Goal: Book appointment/travel/reservation

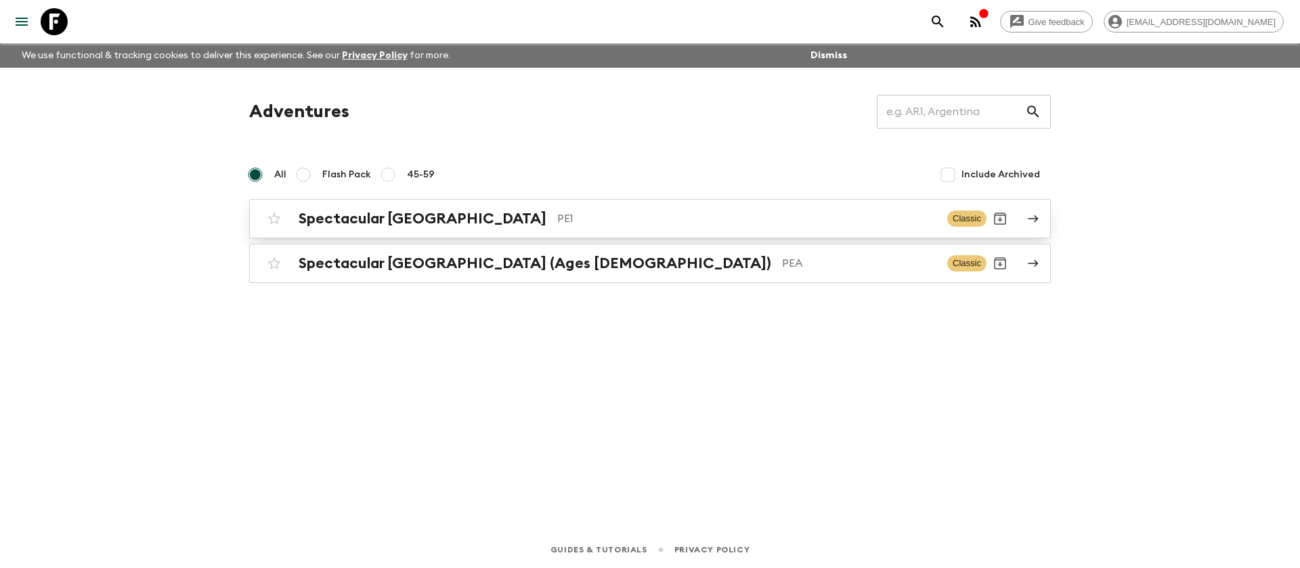
click at [557, 226] on p "PE1" at bounding box center [746, 219] width 379 height 16
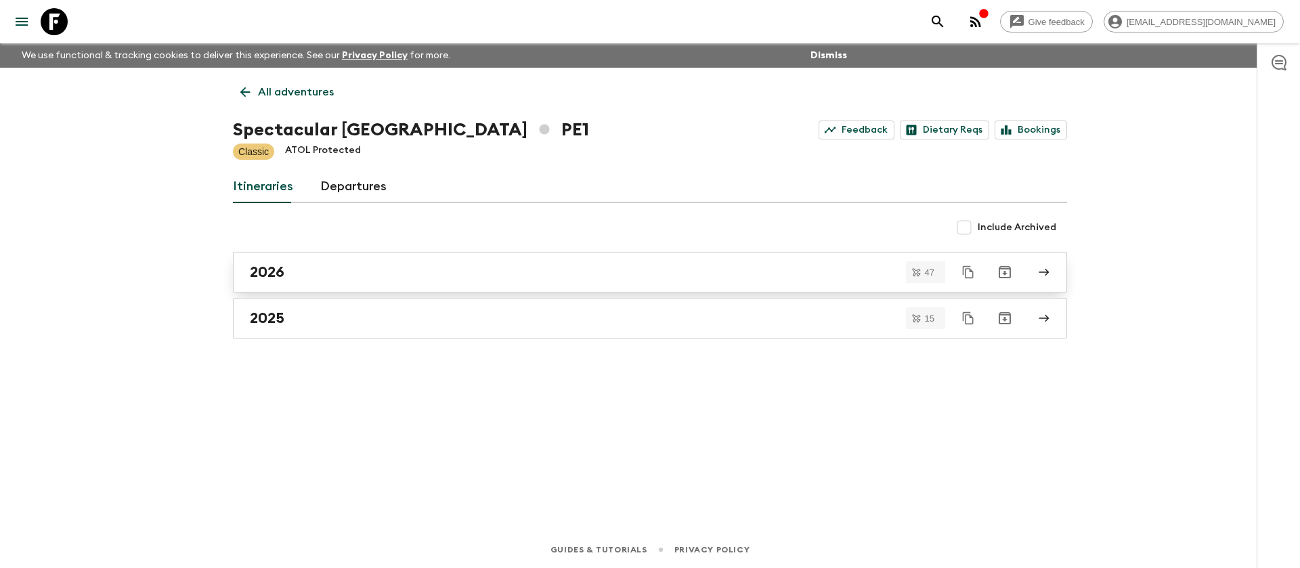
click at [272, 280] on h2 "2026" at bounding box center [267, 272] width 35 height 18
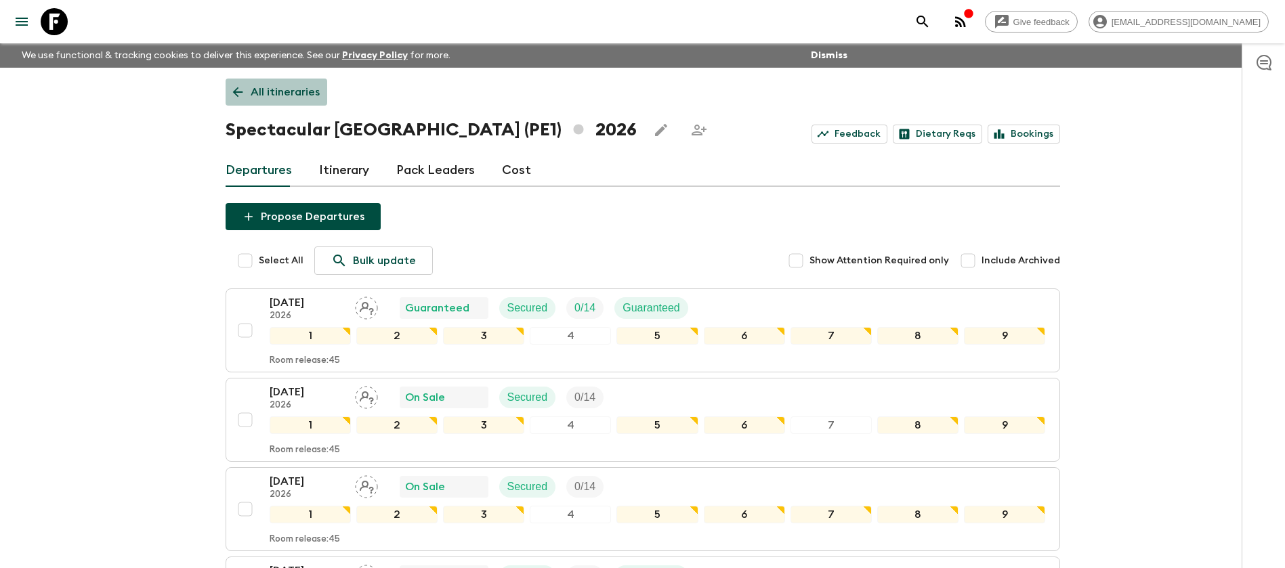
click at [280, 100] on p "All itineraries" at bounding box center [285, 92] width 69 height 16
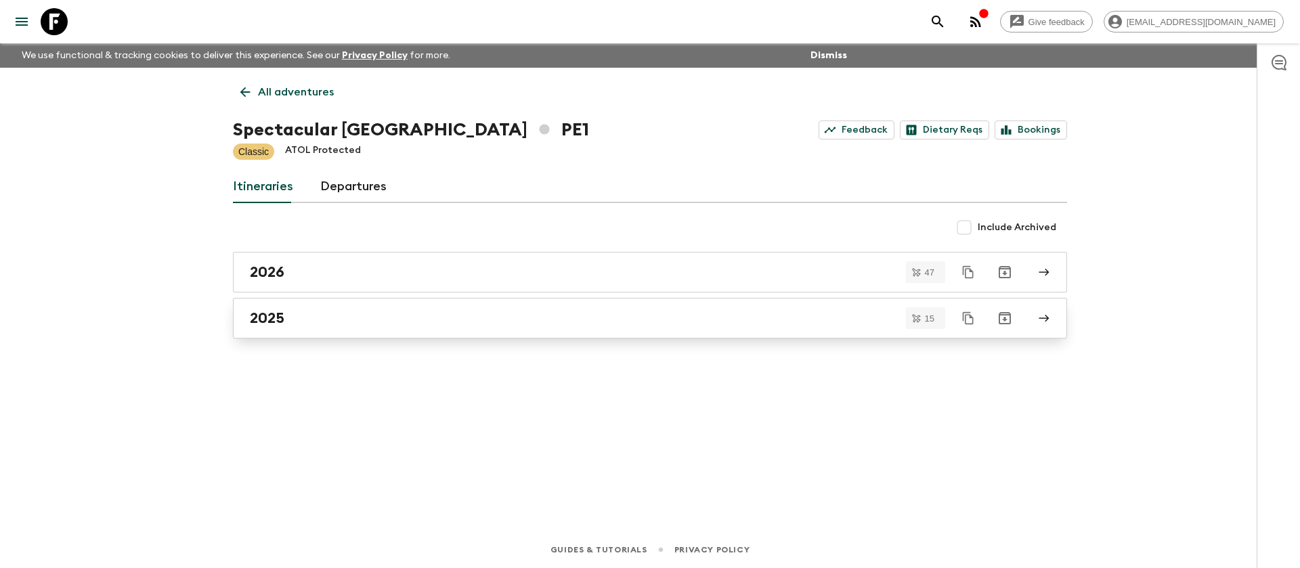
click at [316, 324] on div "2025" at bounding box center [637, 318] width 775 height 18
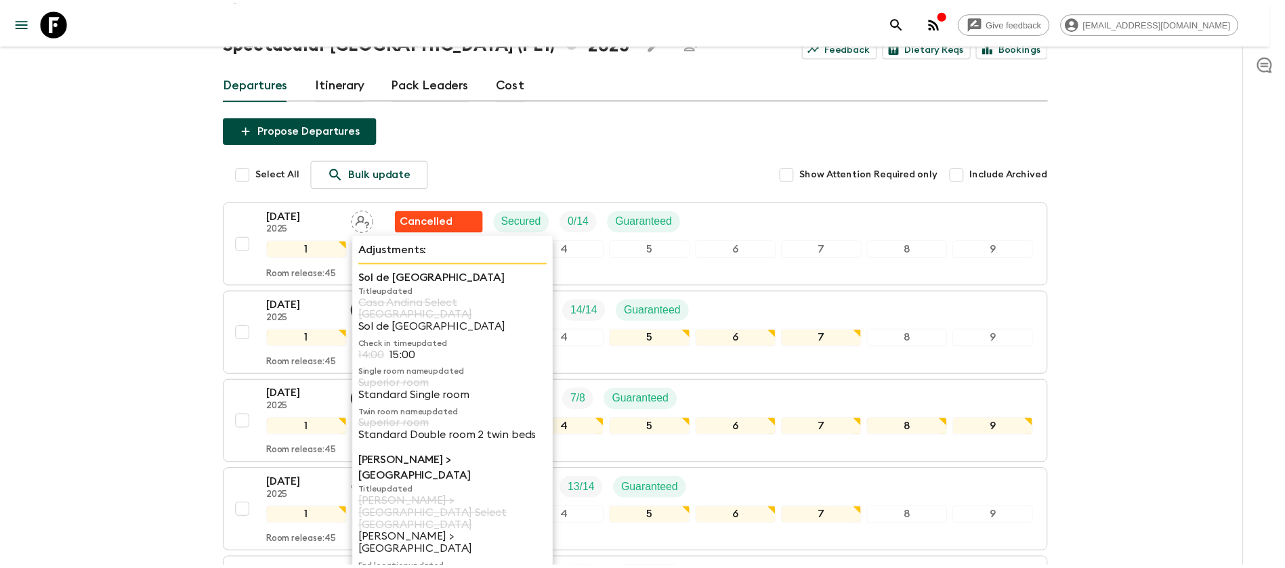
scroll to position [305, 0]
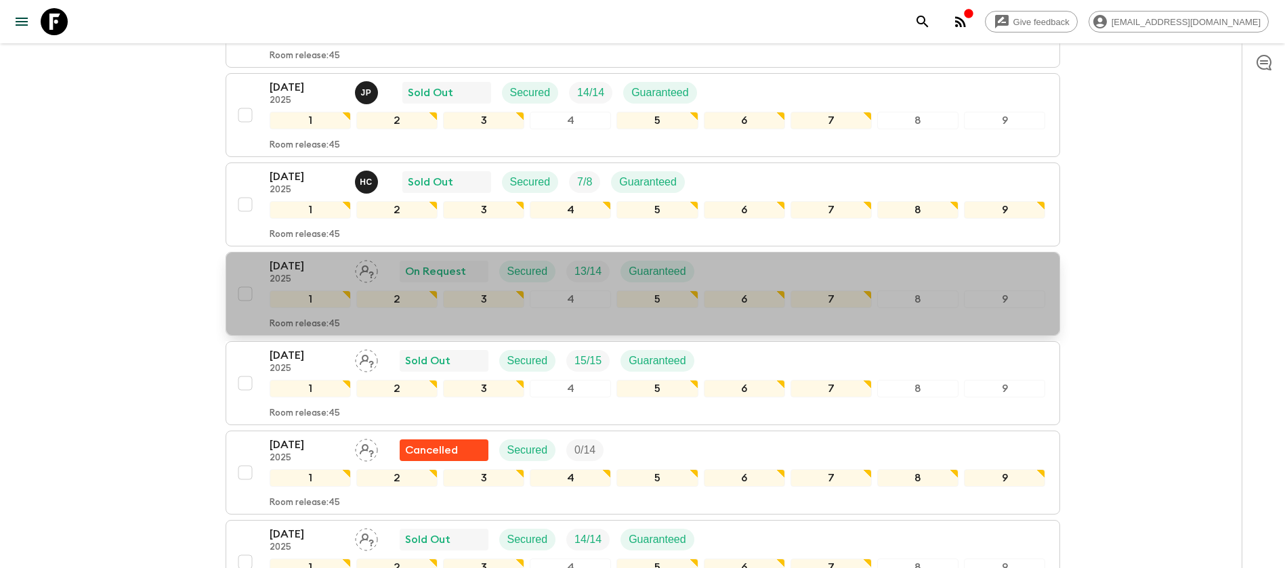
click at [782, 265] on div "[DATE] 2025 On Request Secured 13 / 14 Guaranteed" at bounding box center [658, 271] width 776 height 27
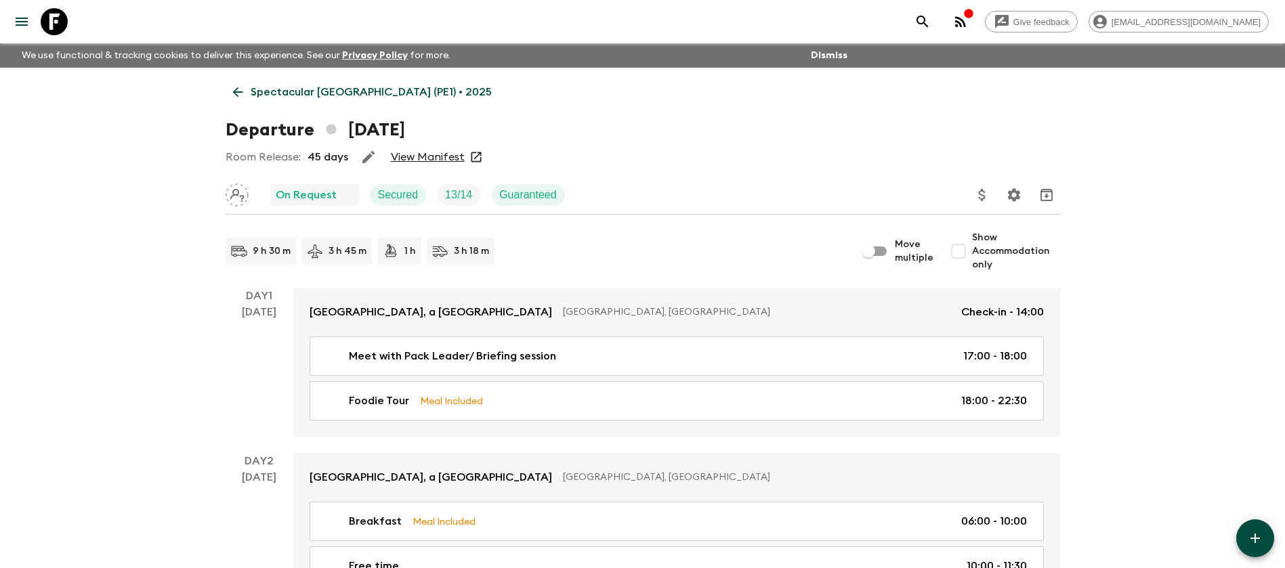
click at [287, 91] on p "Spectacular [GEOGRAPHIC_DATA] (PE1) • 2025" at bounding box center [371, 92] width 241 height 16
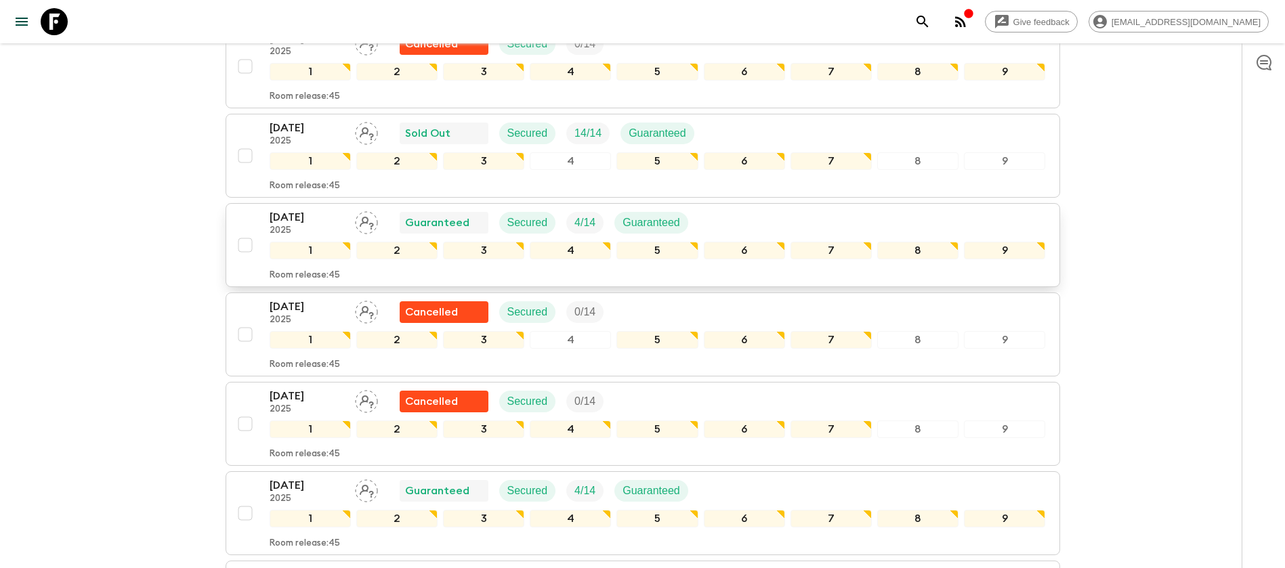
scroll to position [609, 0]
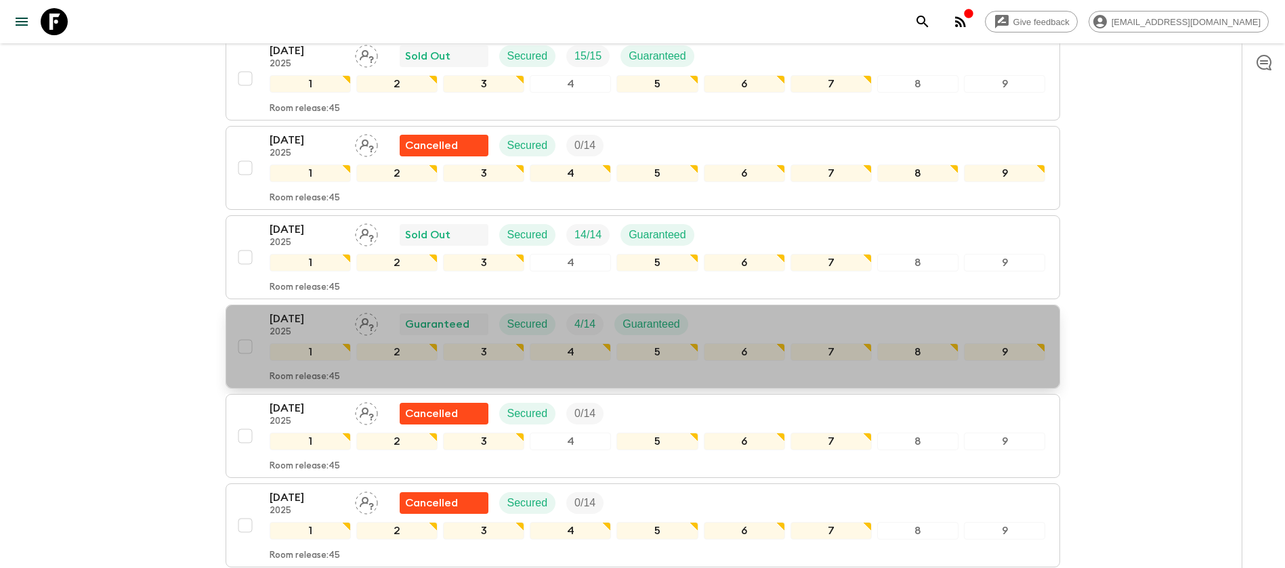
click at [762, 309] on button "[DATE] 2025 Guaranteed Secured 4 / 14 Guaranteed 1 2 3 4 5 6 7 8 9 Room release…" at bounding box center [643, 347] width 834 height 84
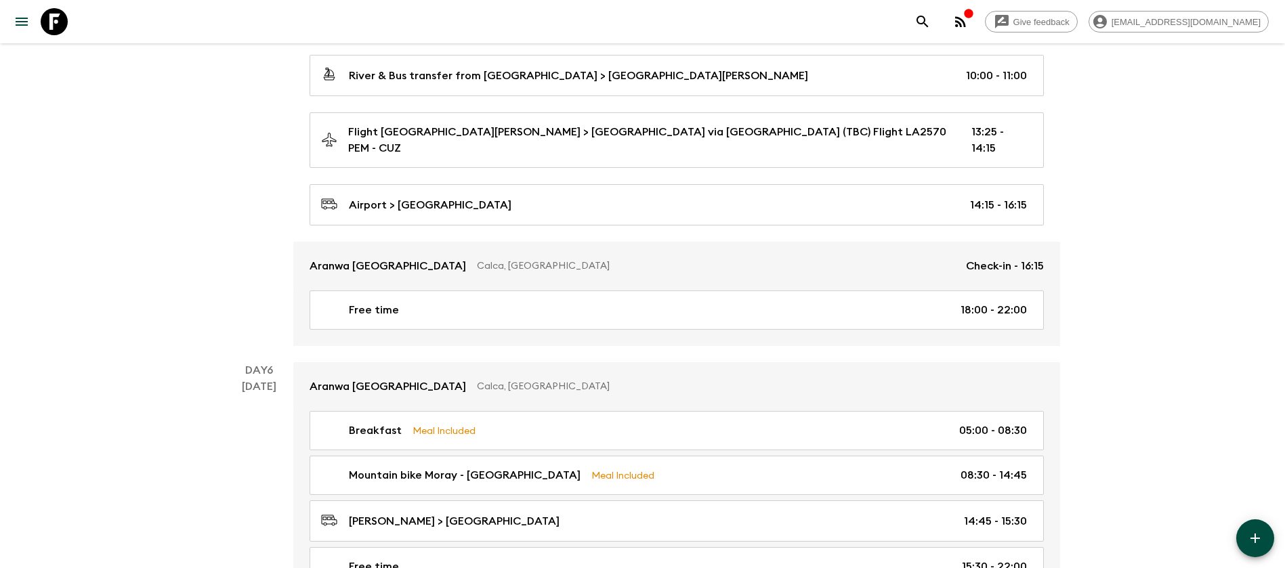
scroll to position [1117, 0]
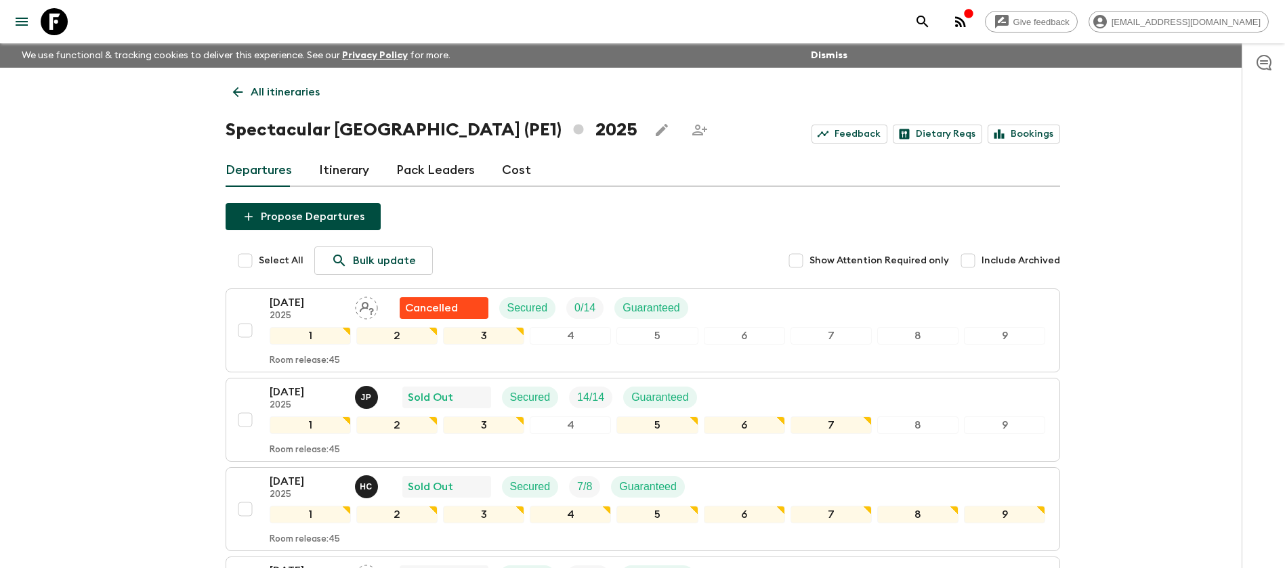
scroll to position [305, 0]
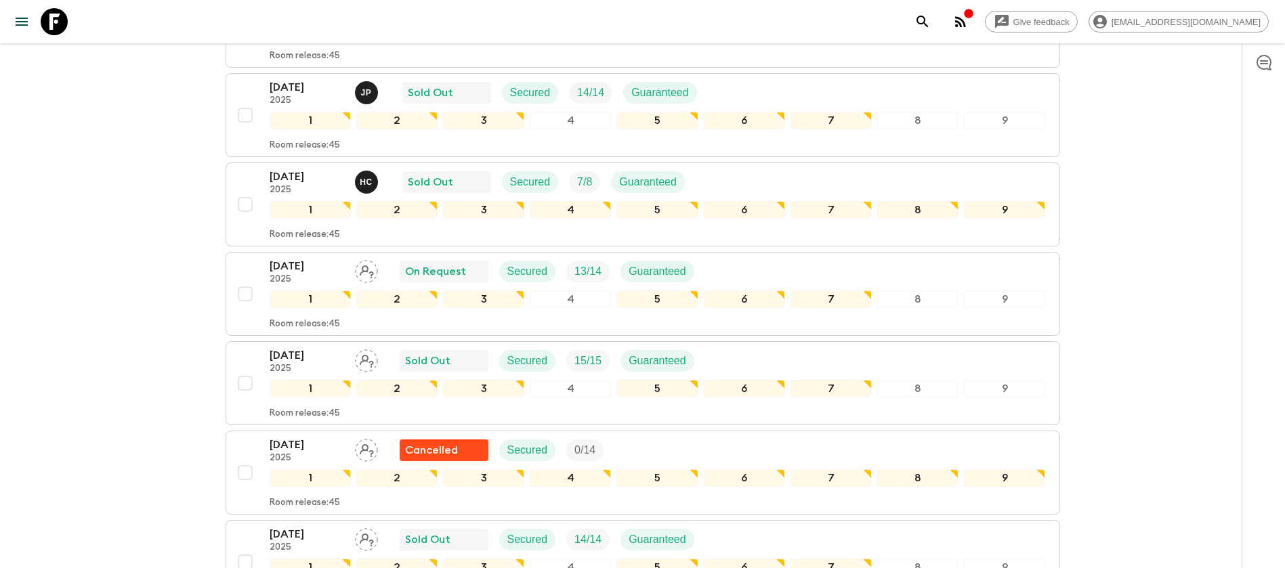
click at [631, 437] on div "[DATE] 2025 Cancelled Secured 0 / 14" at bounding box center [658, 450] width 776 height 27
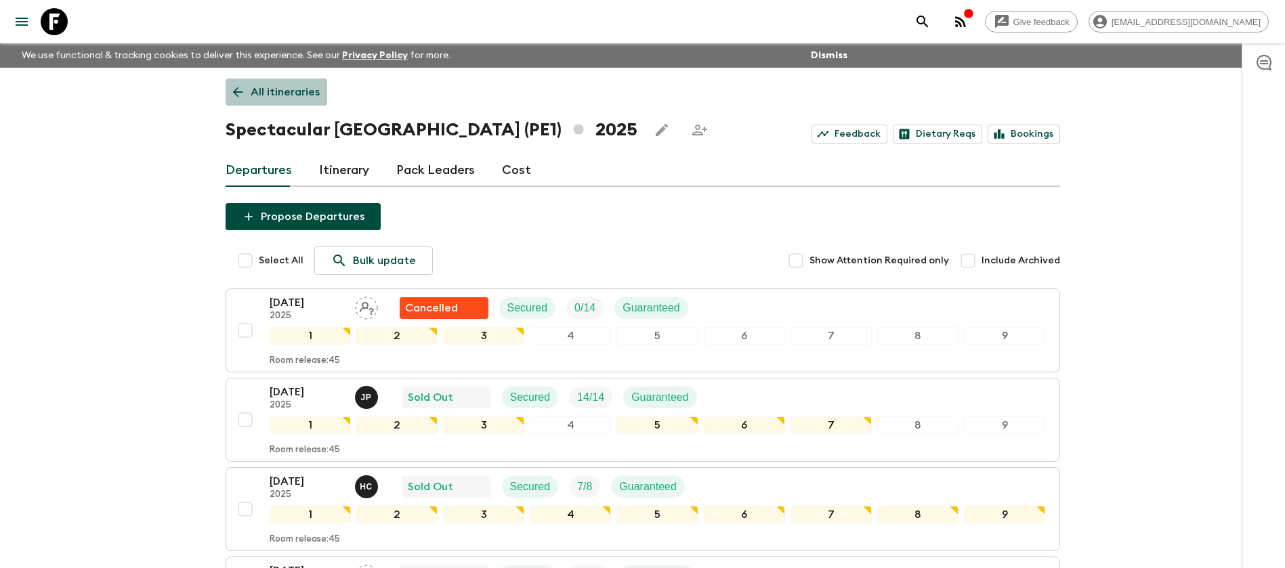
drag, startPoint x: 303, startPoint y: 87, endPoint x: 317, endPoint y: 93, distance: 14.9
click at [303, 87] on p "All itineraries" at bounding box center [285, 92] width 69 height 16
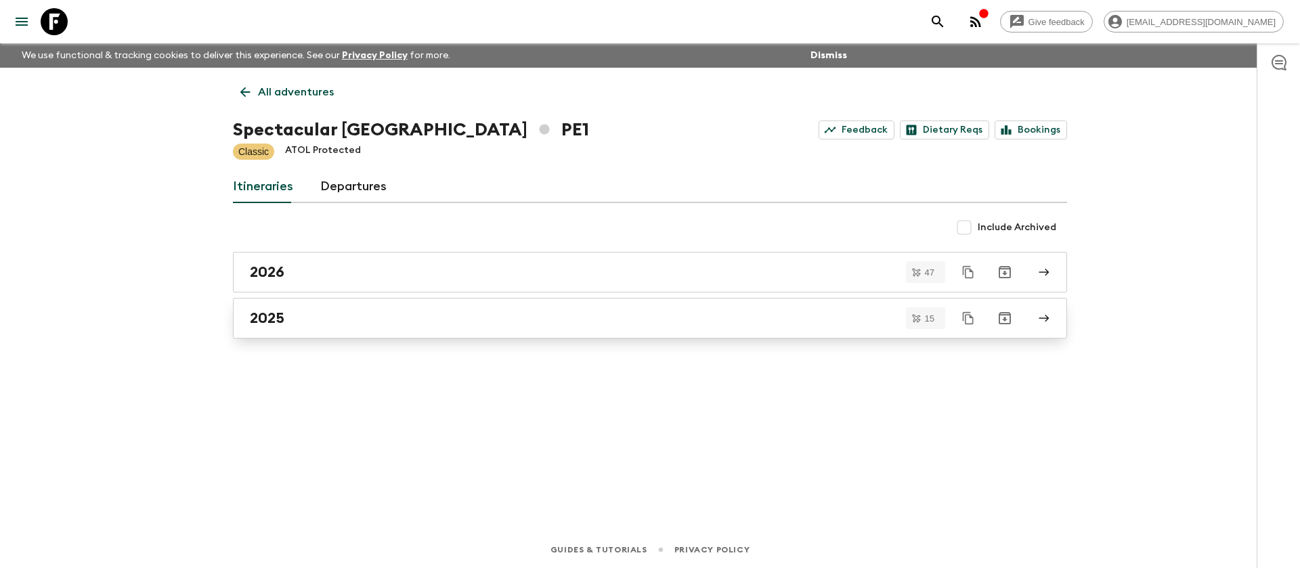
click at [290, 311] on div "2025" at bounding box center [637, 318] width 775 height 18
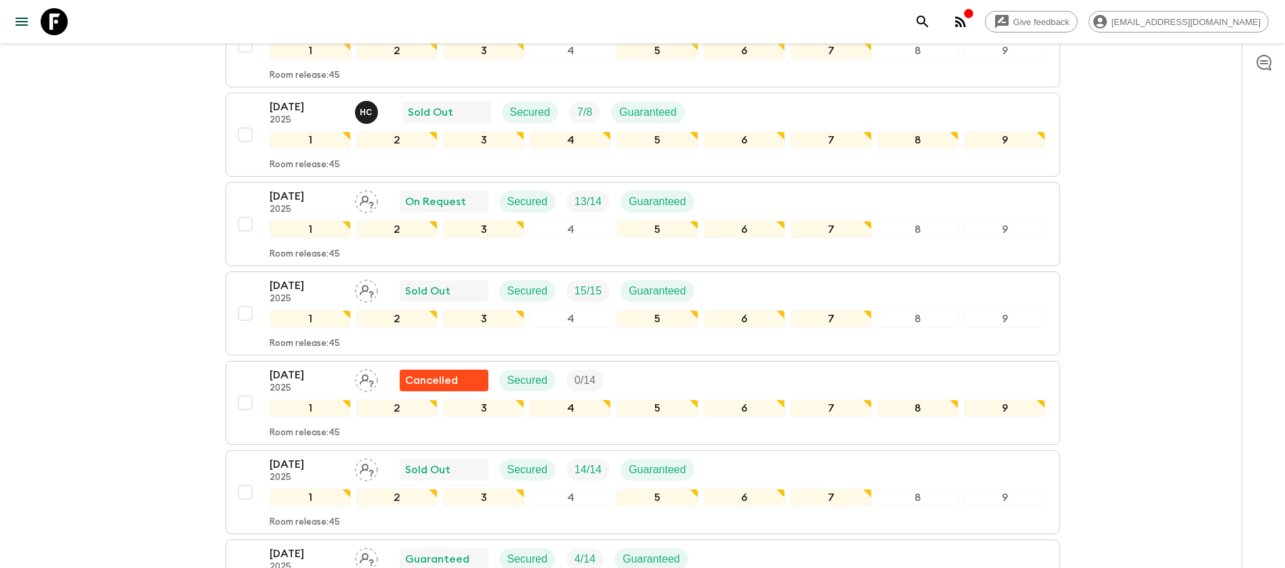
scroll to position [406, 0]
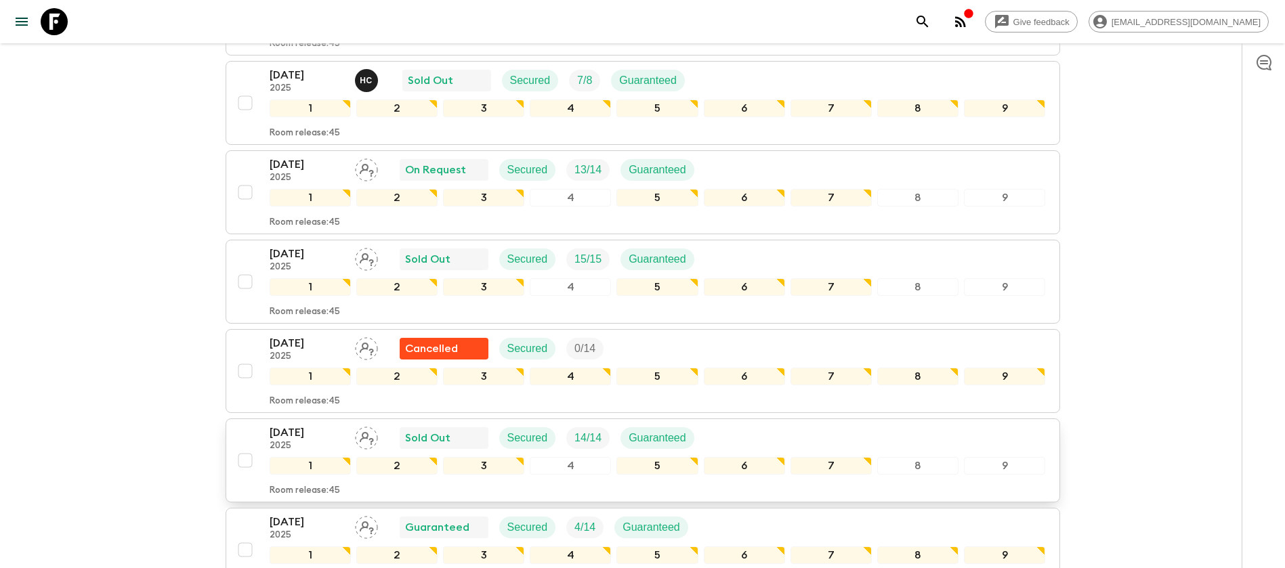
click at [712, 437] on div "[DATE] 2025 Sold Out Secured 14 / 14 Guaranteed" at bounding box center [658, 438] width 776 height 27
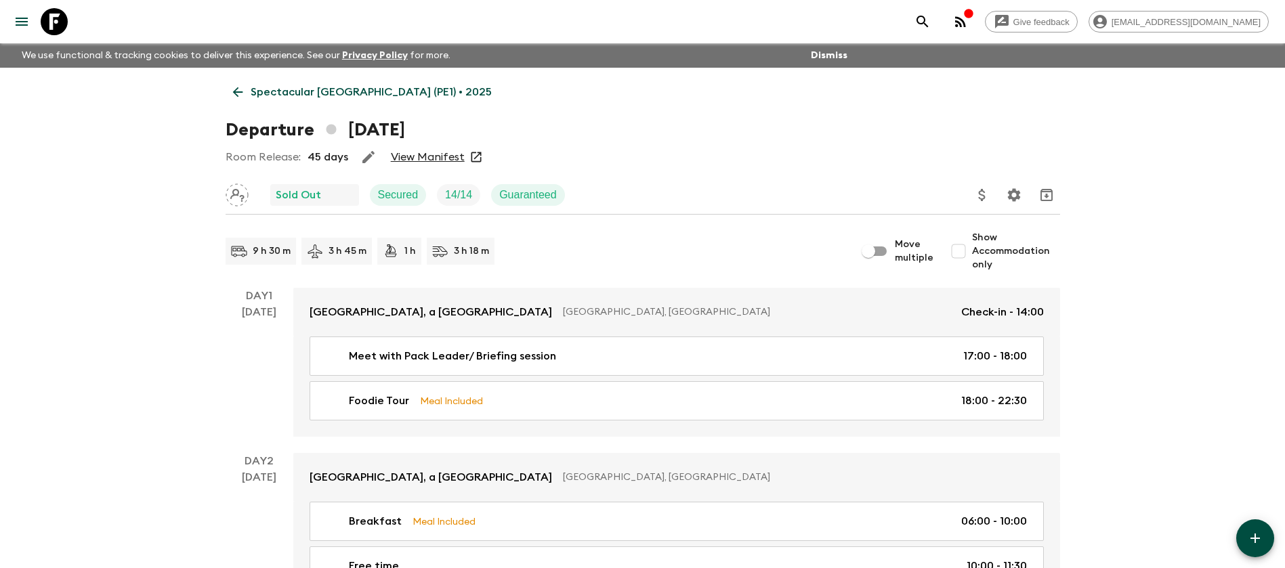
click at [436, 154] on link "View Manifest" at bounding box center [428, 157] width 74 height 14
click at [559, 142] on div "Departure [DATE]" at bounding box center [643, 129] width 834 height 27
click at [286, 95] on p "Spectacular [GEOGRAPHIC_DATA] (PE1) • 2025" at bounding box center [371, 92] width 241 height 16
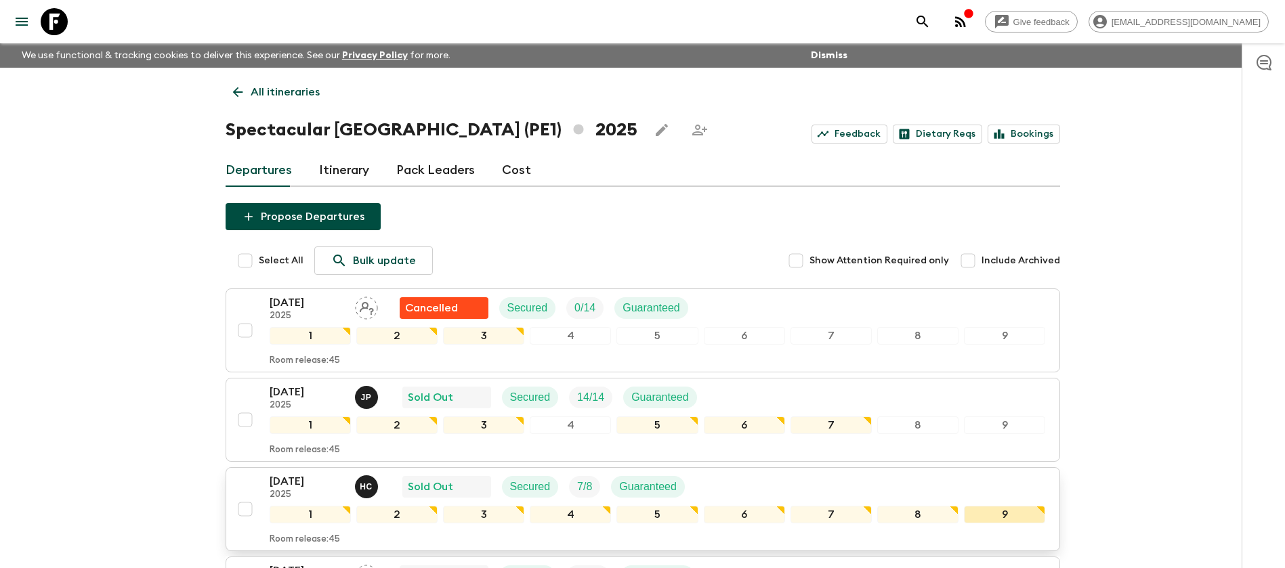
scroll to position [102, 0]
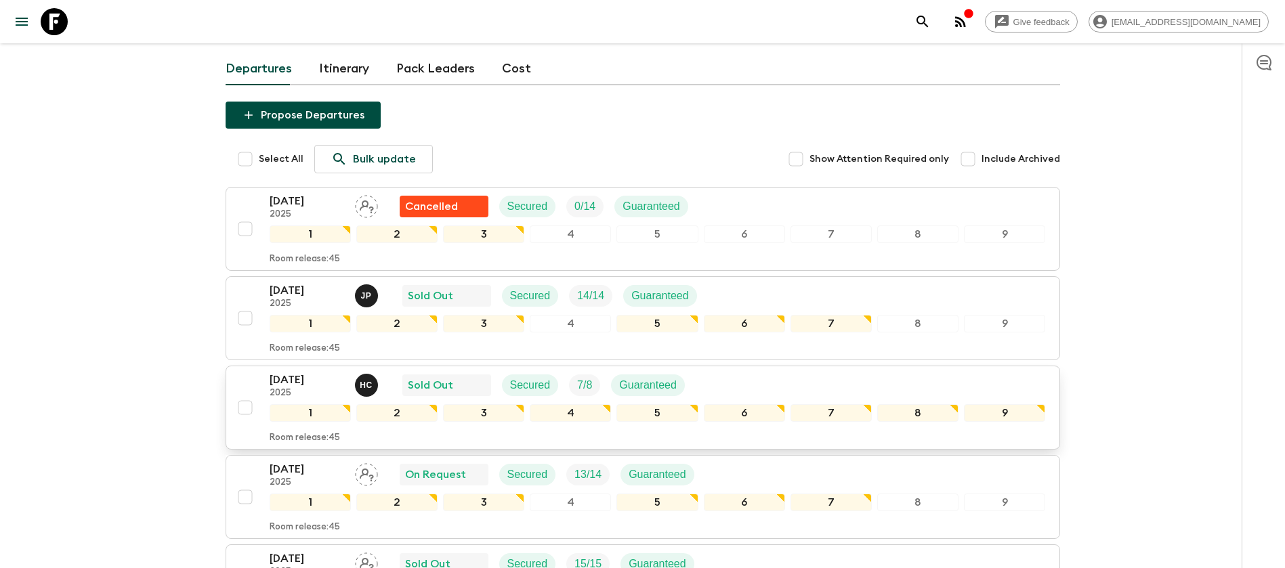
click at [788, 389] on div "[DATE] 2025 H C Sold Out Secured 7 / 8 Guaranteed" at bounding box center [658, 385] width 776 height 27
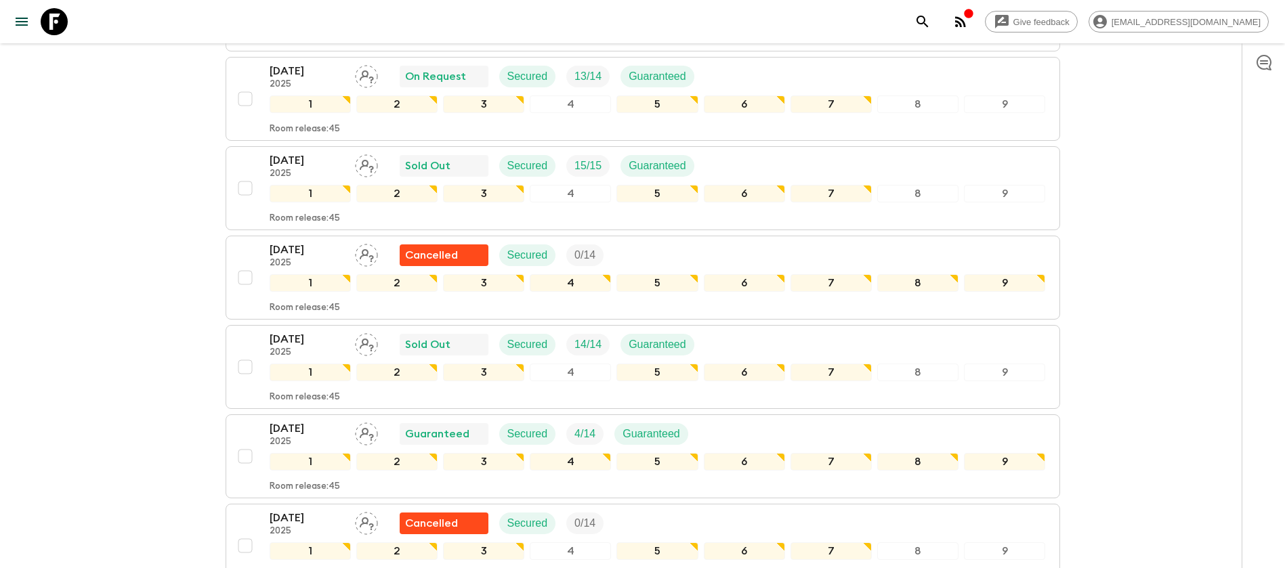
scroll to position [508, 0]
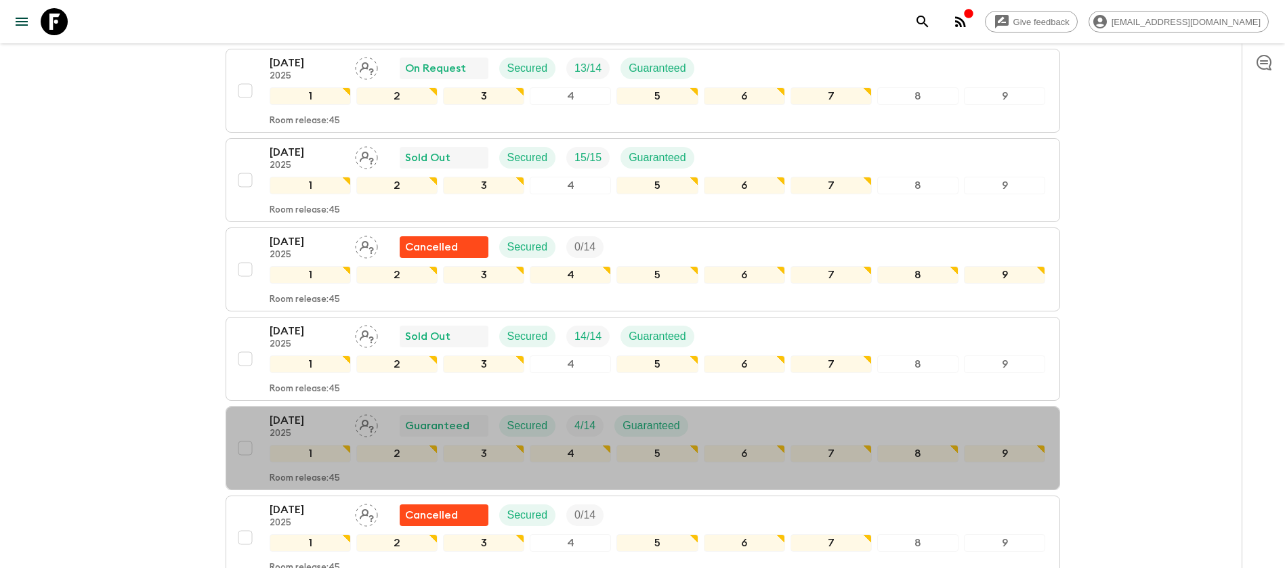
click at [747, 426] on div "[DATE] 2025 Guaranteed Secured 4 / 14 Guaranteed" at bounding box center [658, 425] width 776 height 27
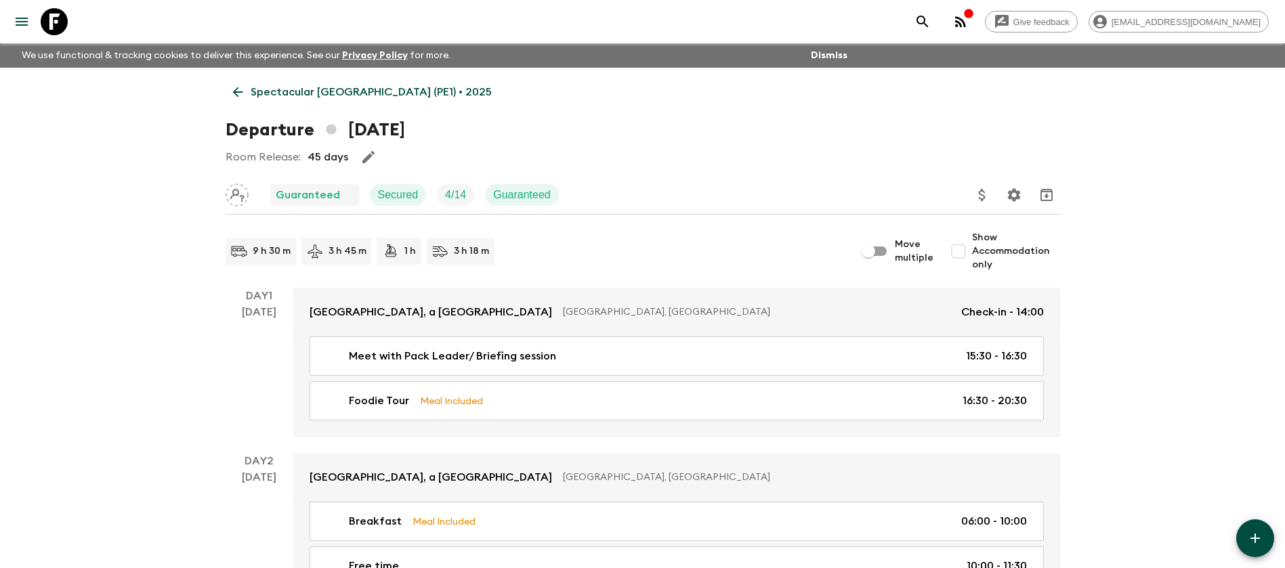
click at [249, 96] on link "Spectacular [GEOGRAPHIC_DATA] (PE1) • 2025" at bounding box center [363, 92] width 274 height 27
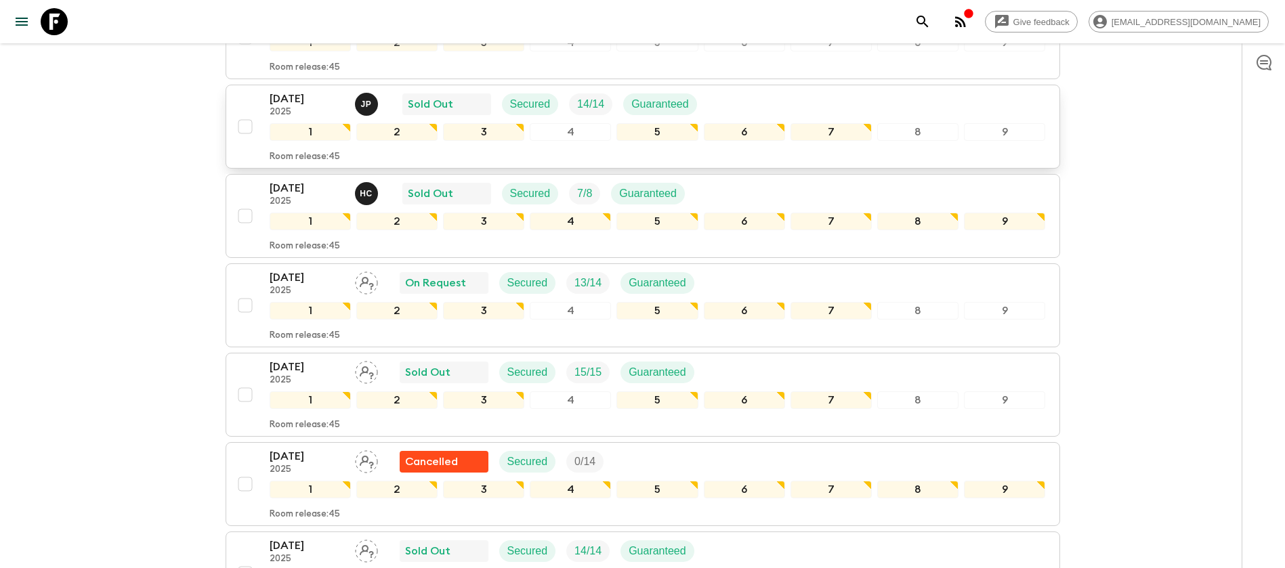
scroll to position [305, 0]
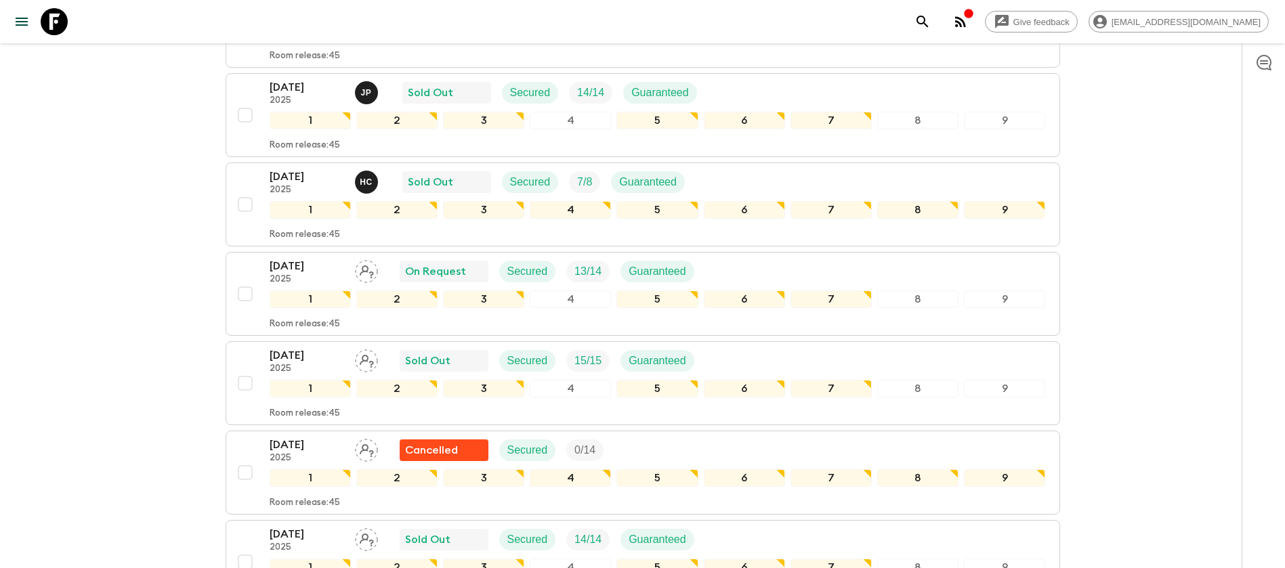
click at [123, 249] on div "Give feedback [EMAIL_ADDRESS][DOMAIN_NAME] We use functional & tracking cookies…" at bounding box center [642, 568] width 1285 height 1747
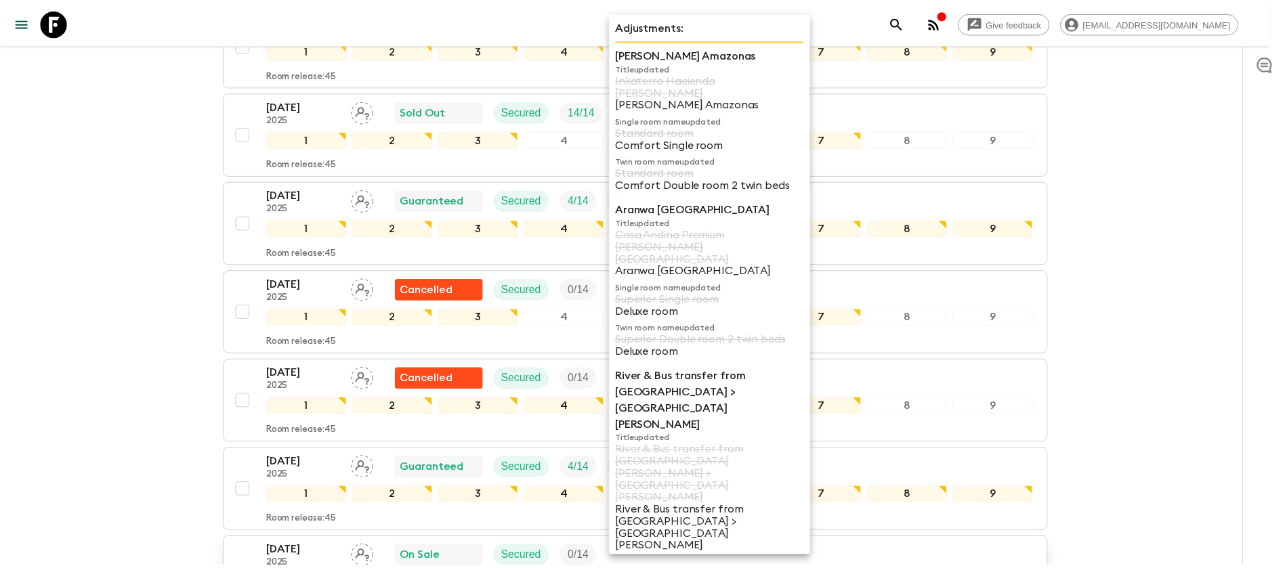
scroll to position [711, 0]
